Goal: Task Accomplishment & Management: Manage account settings

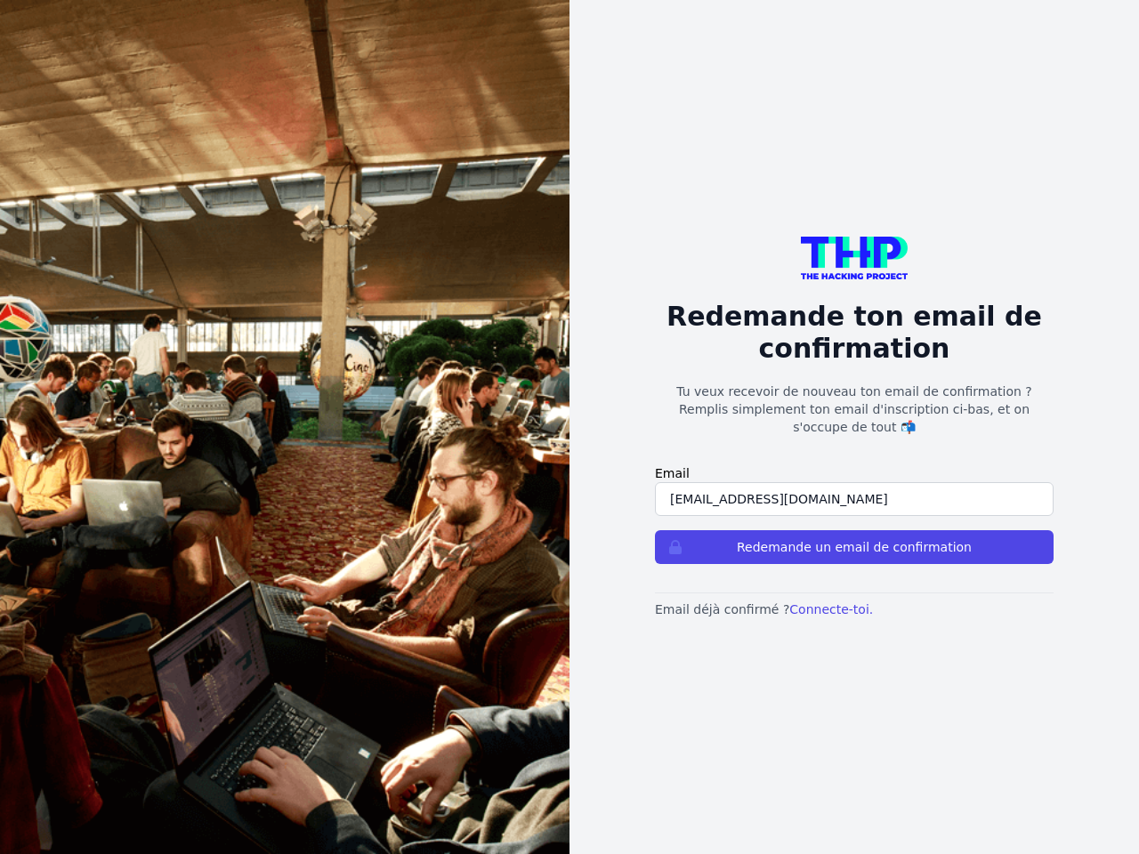
click at [854, 538] on button "Redemande un email de confirmation" at bounding box center [854, 547] width 399 height 34
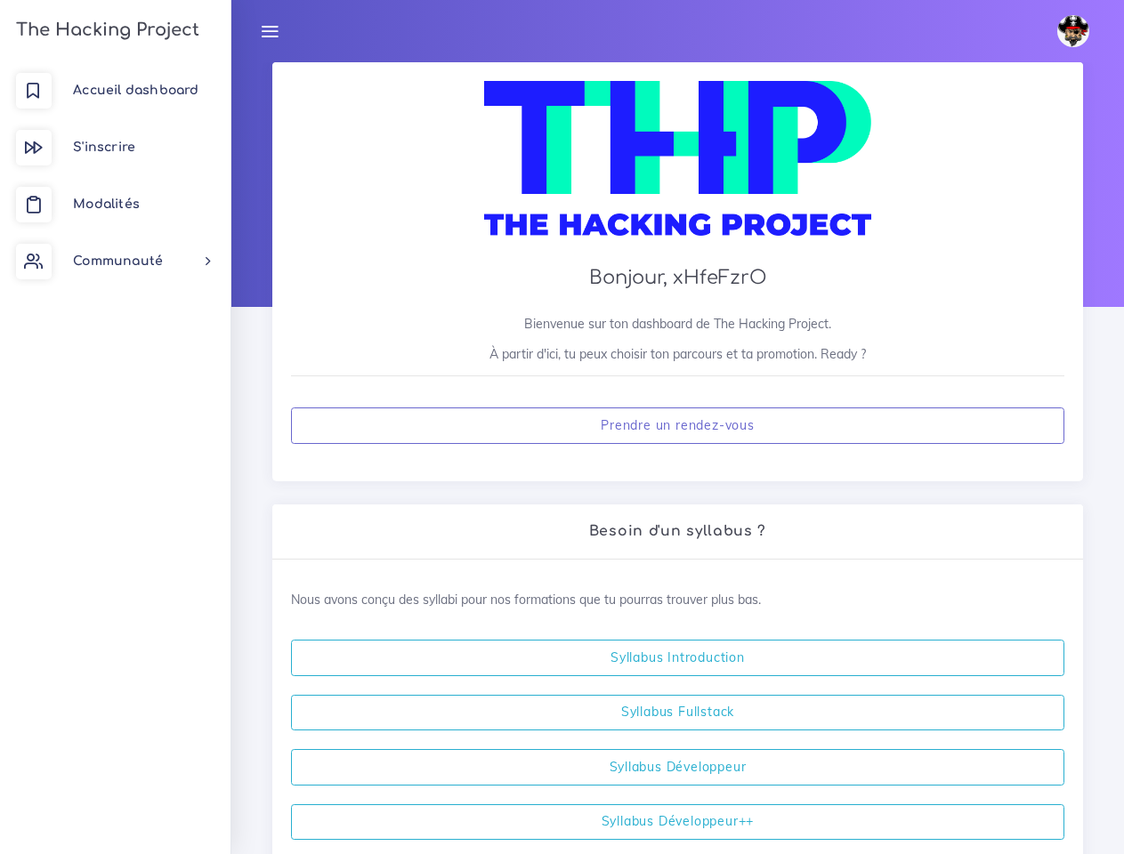
click at [270, 31] on icon at bounding box center [270, 31] width 20 height 20
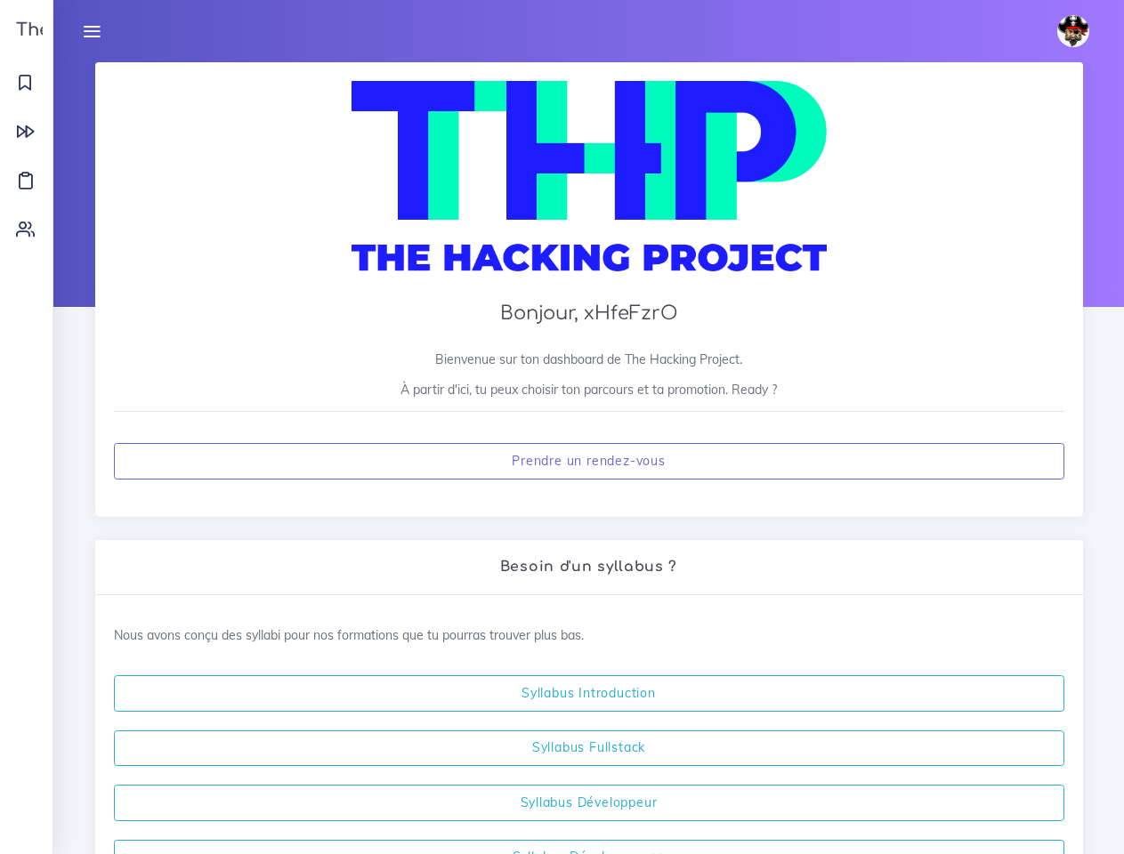
click at [1076, 31] on img at bounding box center [1073, 31] width 32 height 32
